Goal: Navigation & Orientation: Find specific page/section

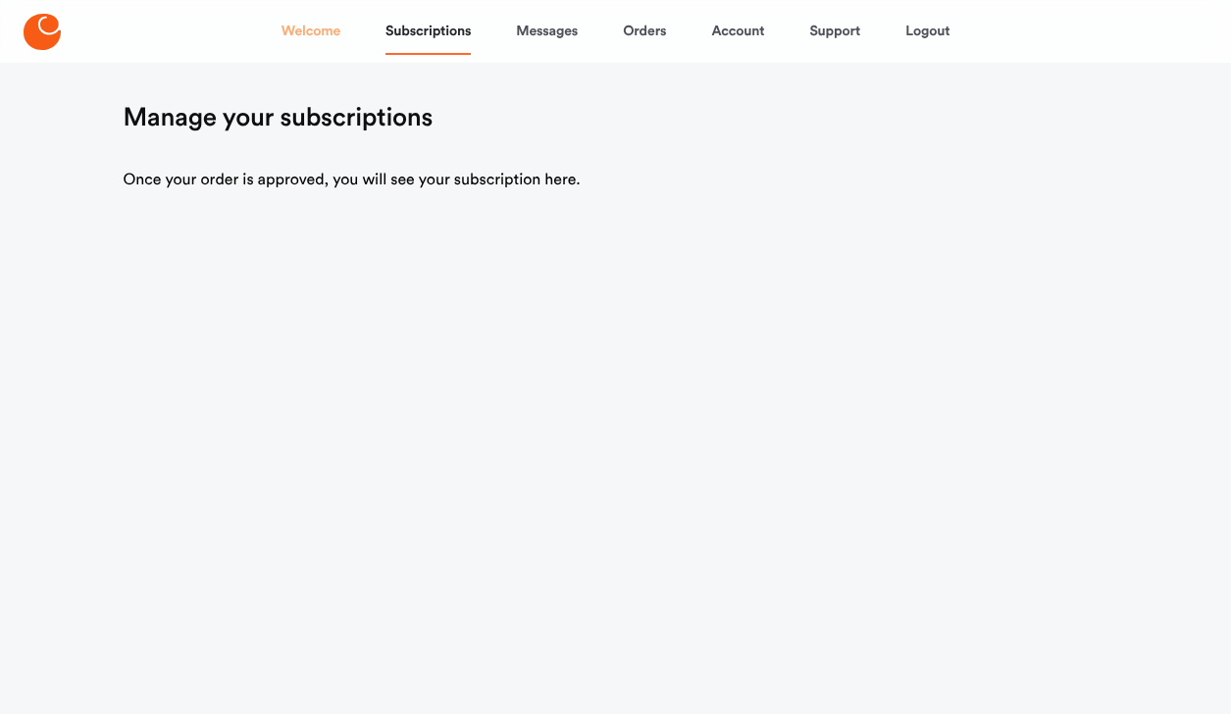
click at [320, 26] on link "Welcome" at bounding box center [311, 31] width 59 height 47
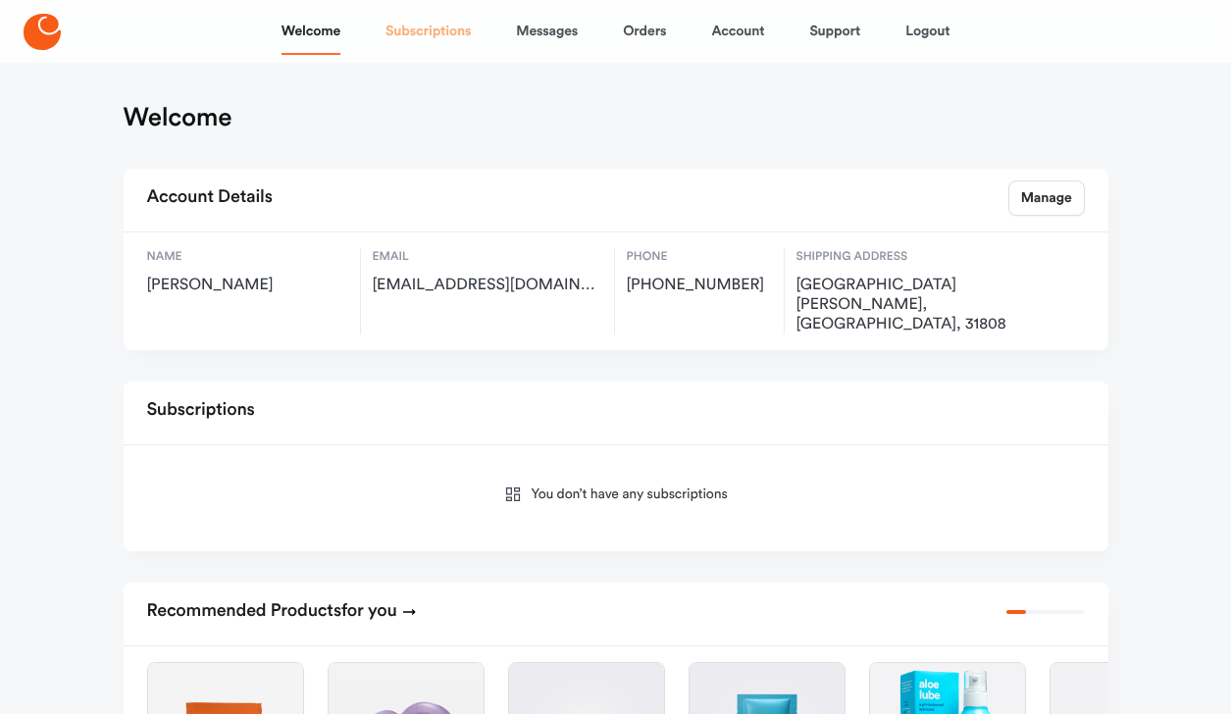
click at [443, 34] on link "Subscriptions" at bounding box center [428, 31] width 85 height 47
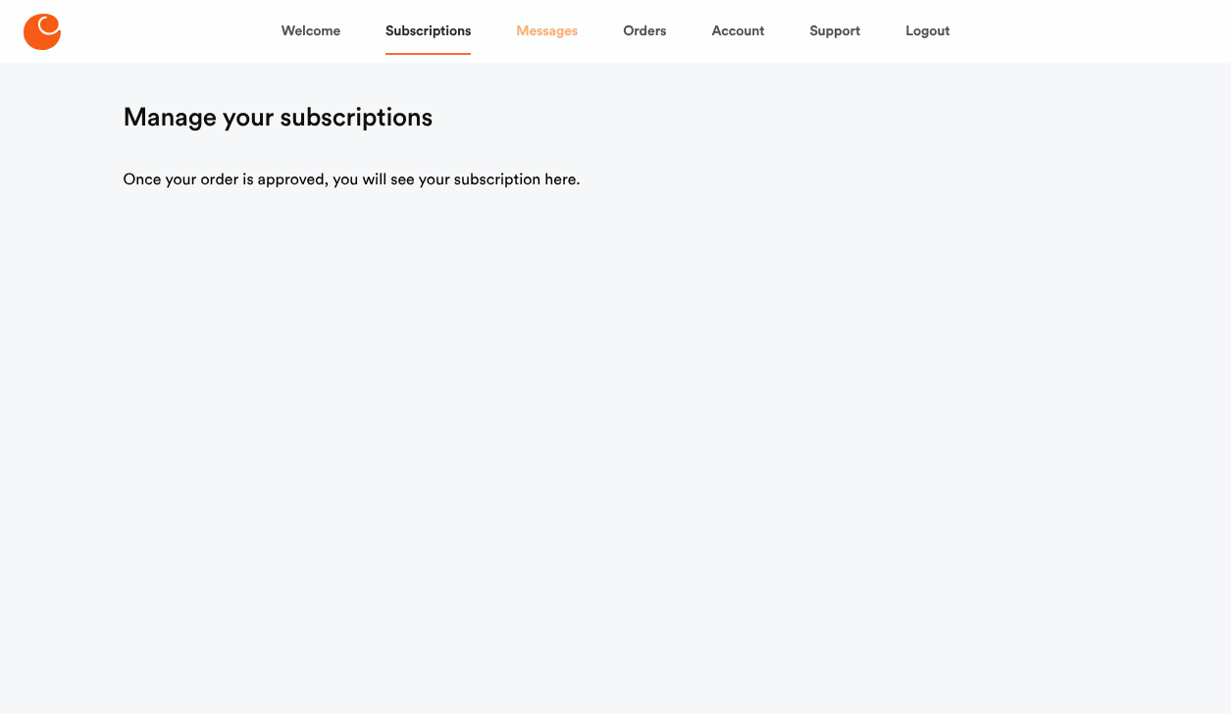
click at [547, 30] on link "Messages" at bounding box center [547, 31] width 62 height 47
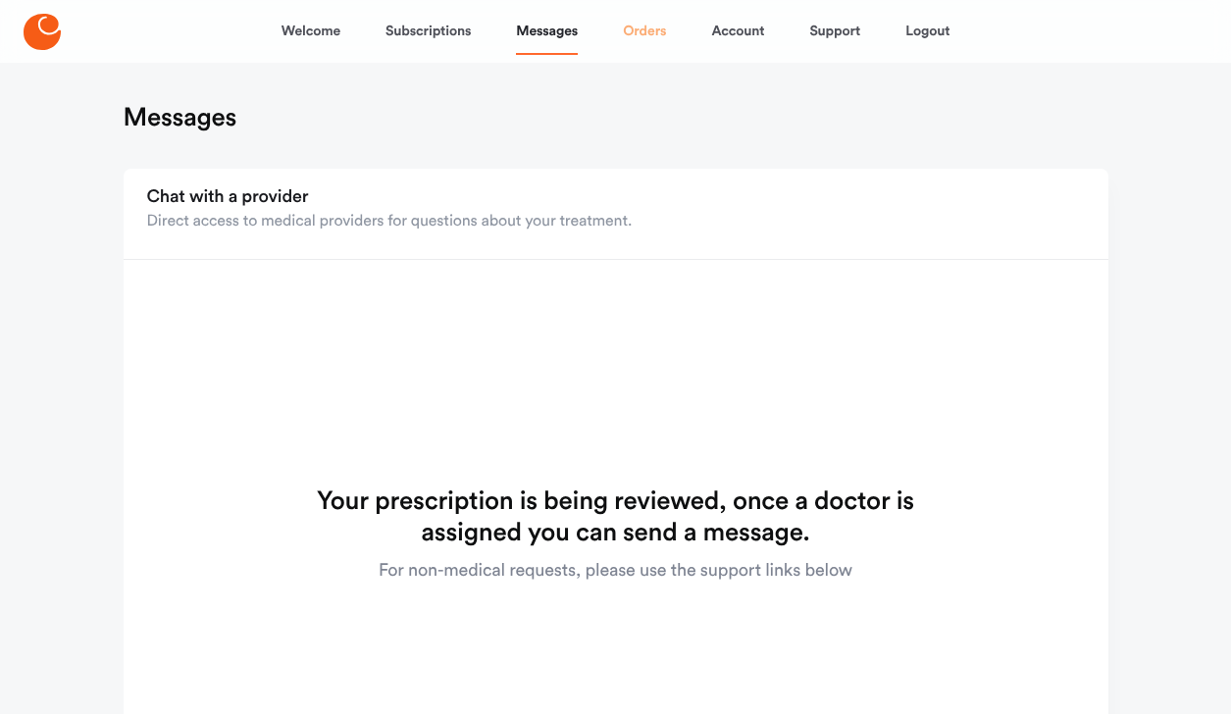
click at [638, 27] on link "Orders" at bounding box center [644, 31] width 43 height 47
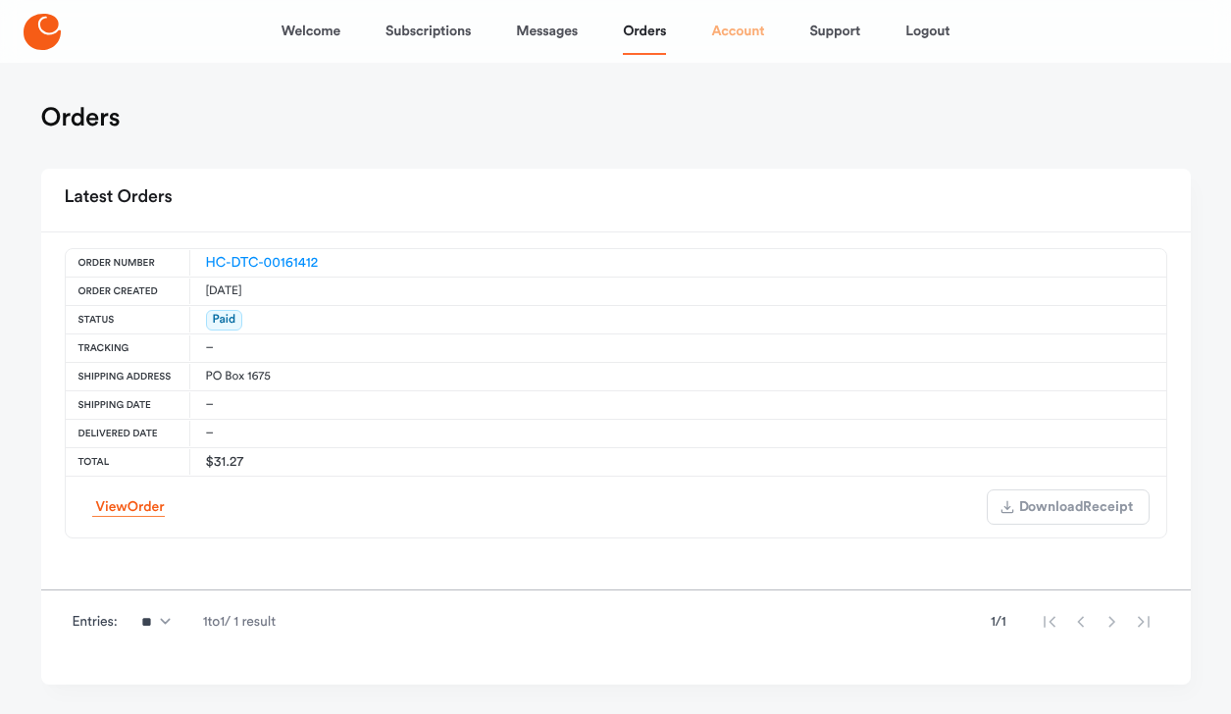
click at [735, 28] on link "Account" at bounding box center [737, 31] width 53 height 47
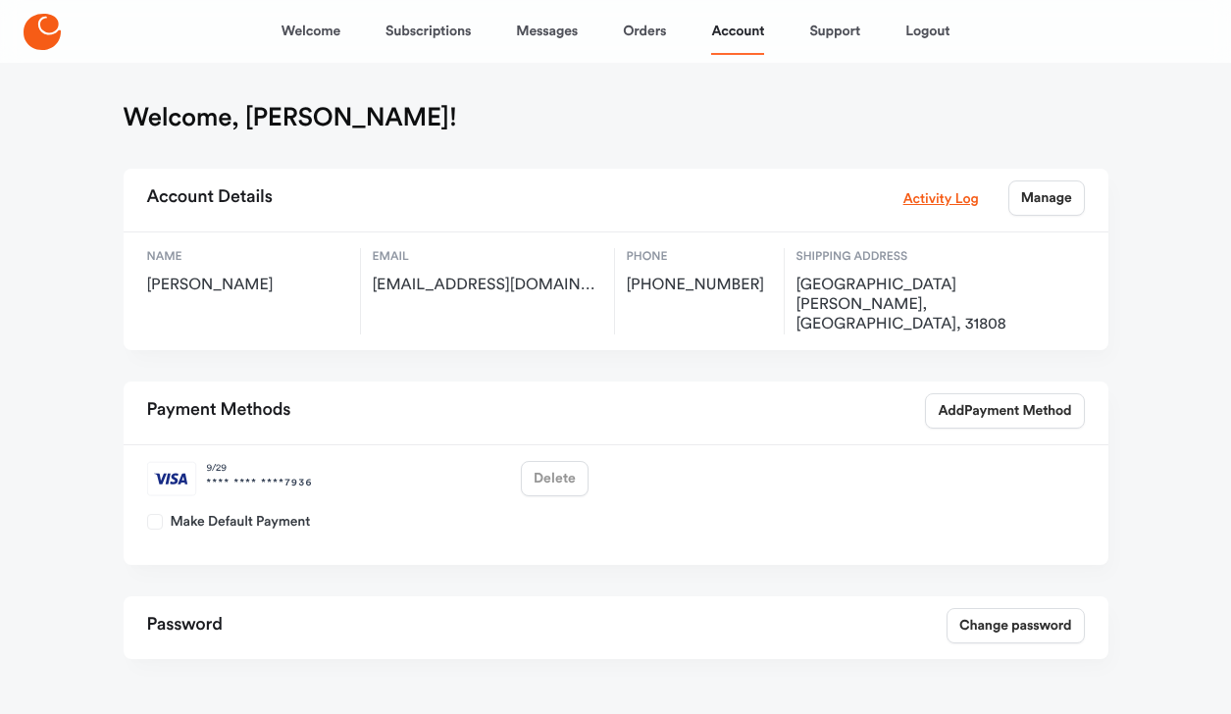
click at [45, 33] on icon at bounding box center [42, 32] width 37 height 36
click at [316, 29] on link "Welcome" at bounding box center [311, 31] width 59 height 47
